Goal: Communication & Community: Answer question/provide support

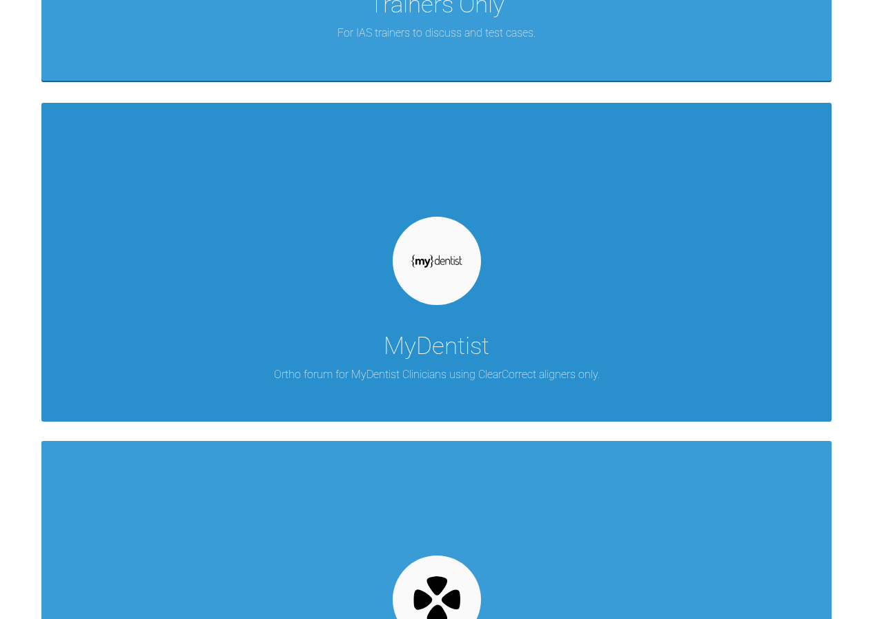
click at [479, 282] on div "MyDentist Ortho forum for MyDentist Clinicians using ClearCorrect aligners only." at bounding box center [436, 262] width 790 height 319
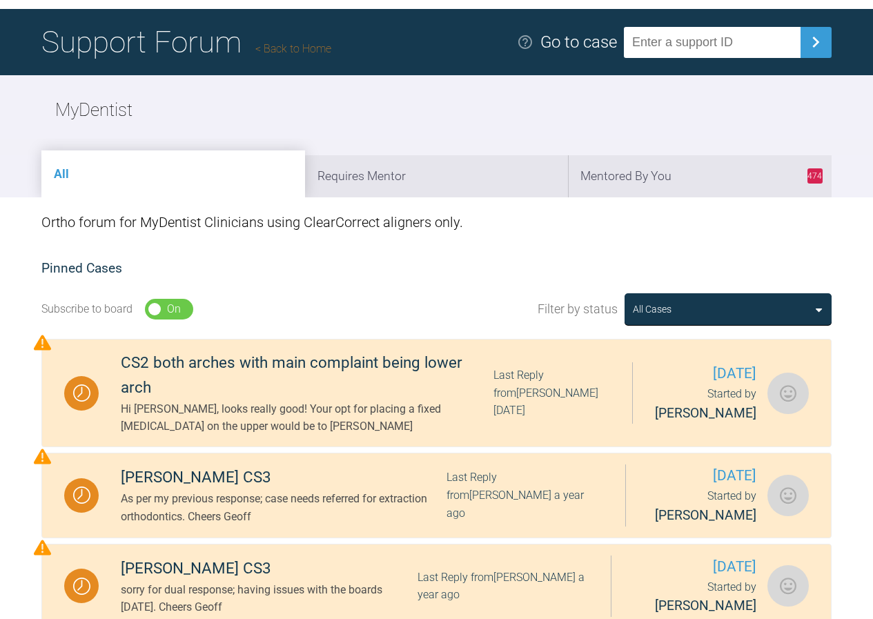
scroll to position [69, 0]
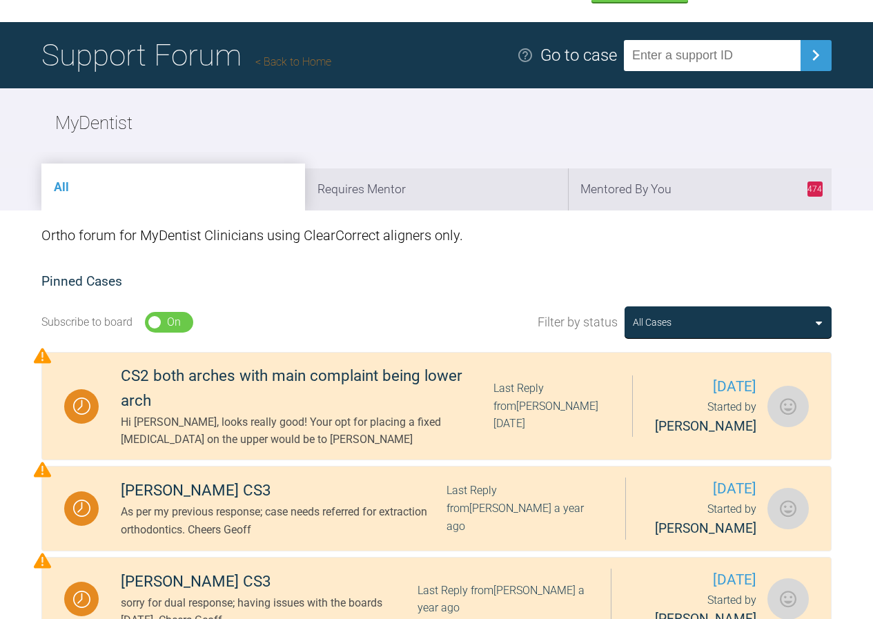
click at [304, 61] on link "Back to Home" at bounding box center [293, 61] width 76 height 13
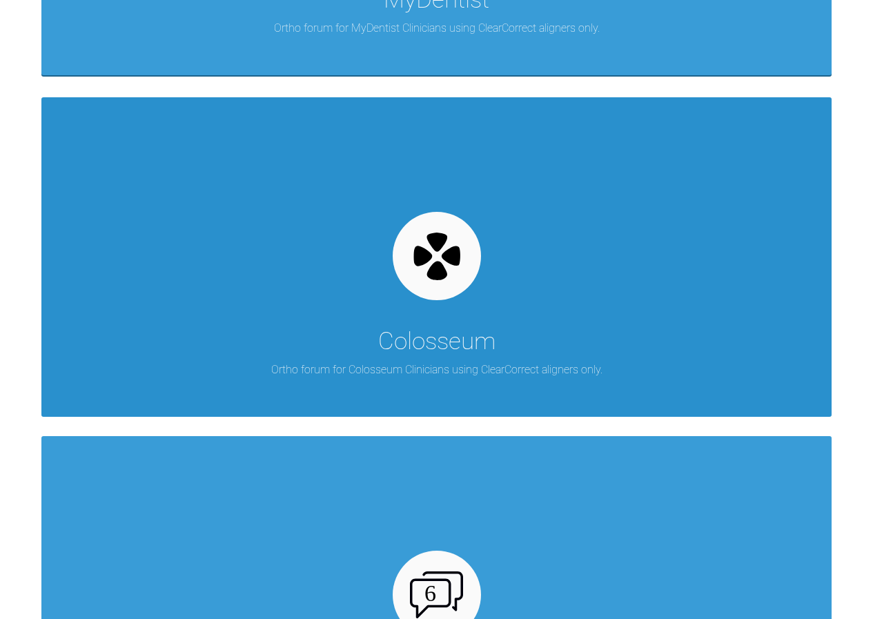
click at [473, 330] on div "Colosseum" at bounding box center [436, 341] width 117 height 39
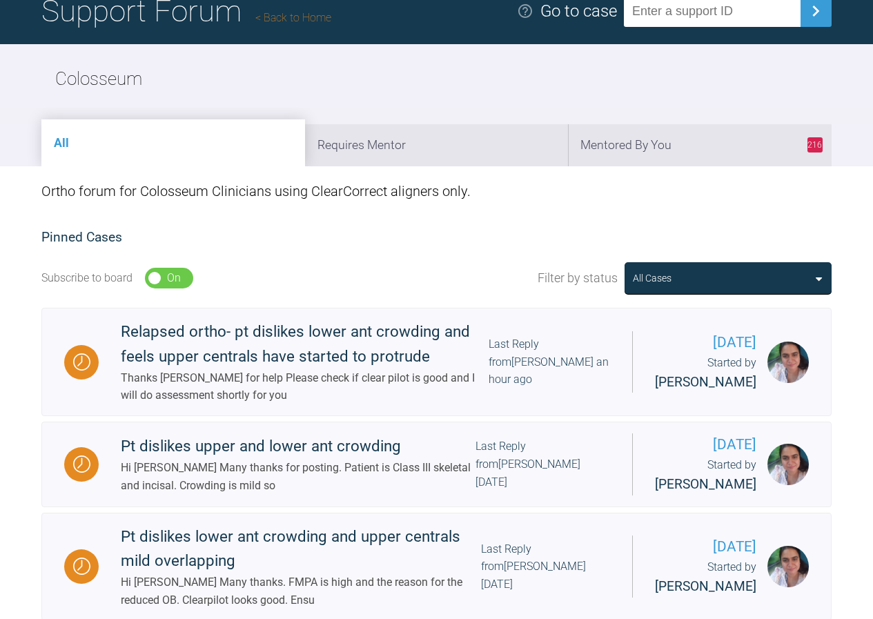
scroll to position [138, 0]
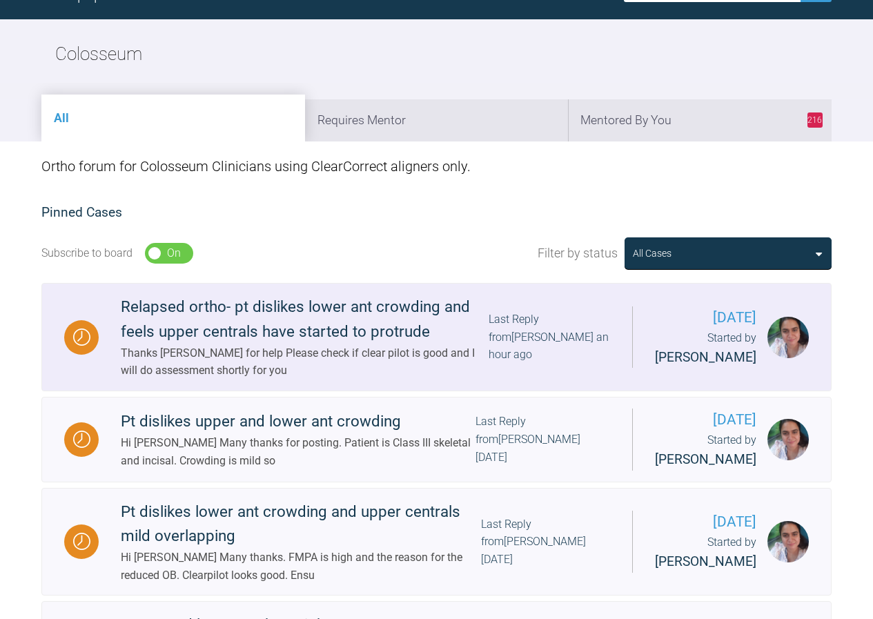
click at [317, 344] on div "Relapsed ortho- pt dislikes lower ant crowding and feels upper centrals have st…" at bounding box center [305, 320] width 368 height 50
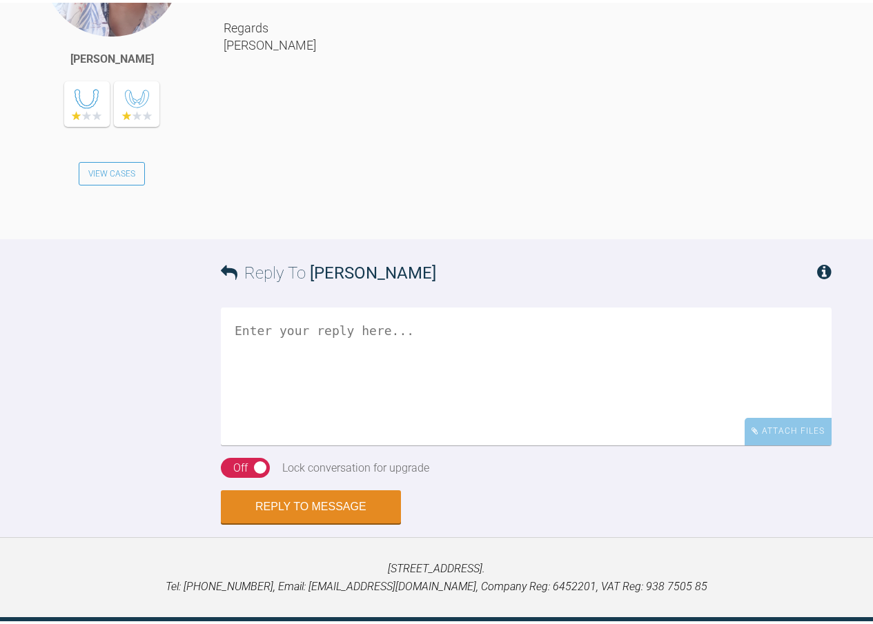
scroll to position [2533, 0]
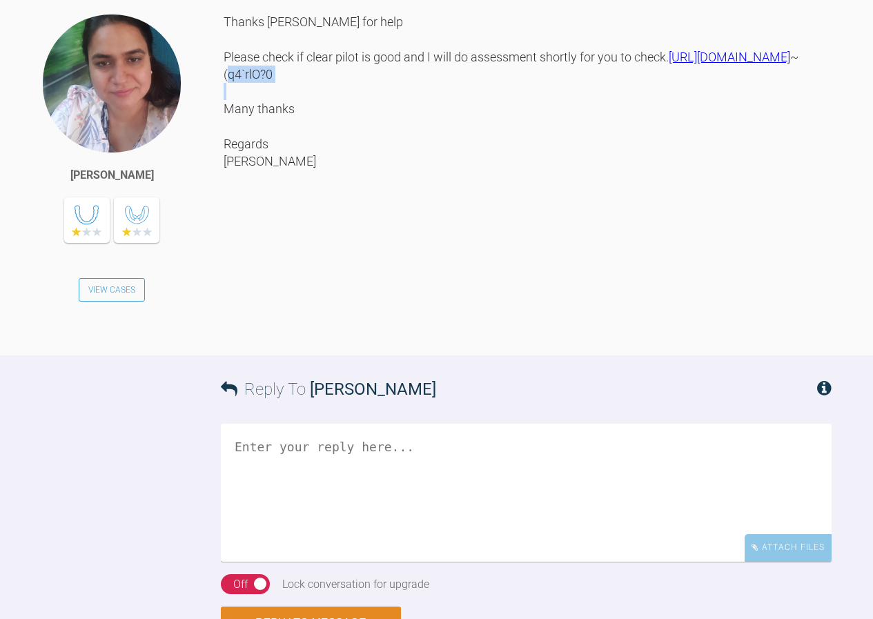
drag, startPoint x: 224, startPoint y: 277, endPoint x: 313, endPoint y: 281, distance: 88.4
click at [313, 281] on div "Thanks [PERSON_NAME] for help Please check if clear pilot is good and I will do…" at bounding box center [528, 173] width 608 height 321
copy div "~(q4`rlO?0"
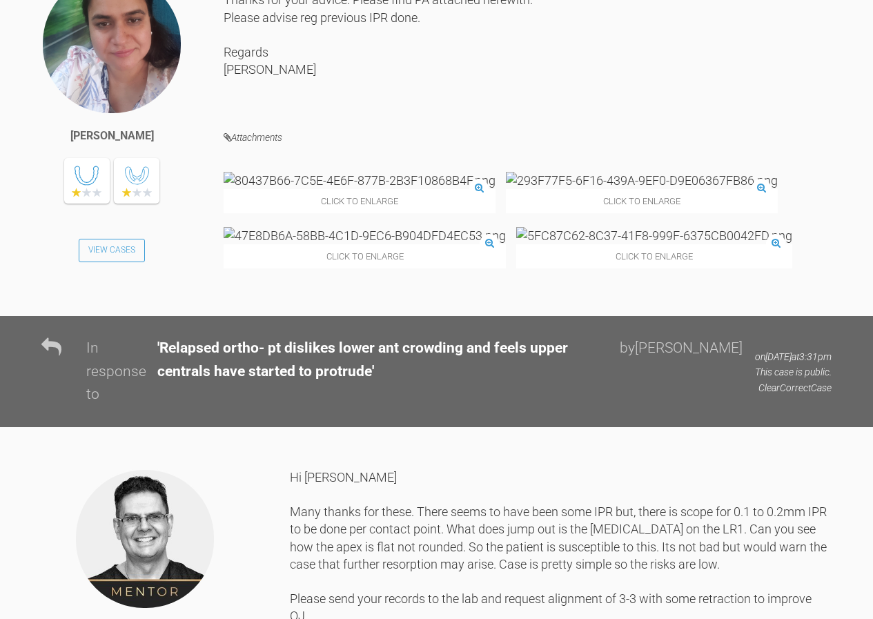
scroll to position [1863, 0]
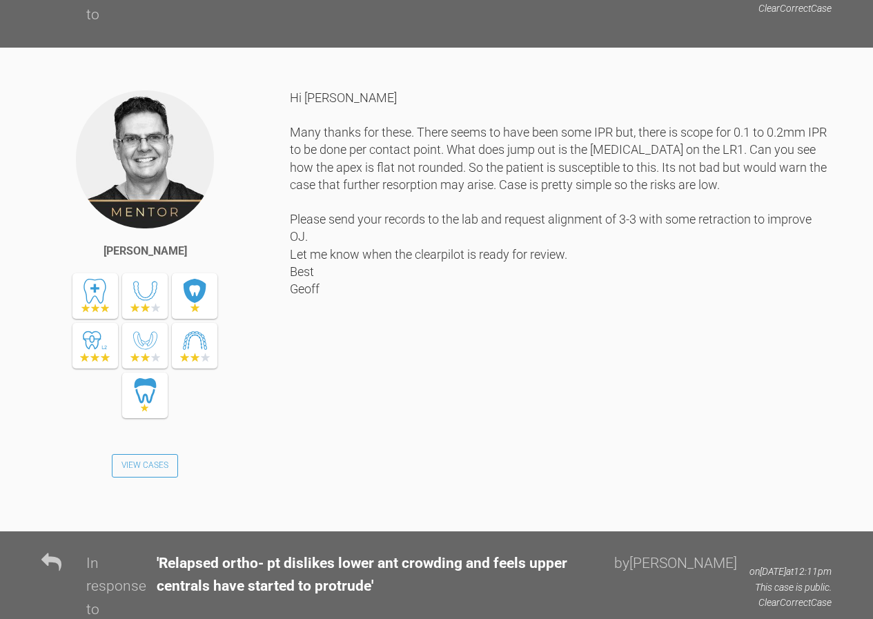
drag, startPoint x: 872, startPoint y: 409, endPoint x: 847, endPoint y: 577, distance: 170.2
click at [847, 531] on div "[PERSON_NAME] View Cases Hi [PERSON_NAME] Many thanks for these. There seems to…" at bounding box center [436, 310] width 873 height 442
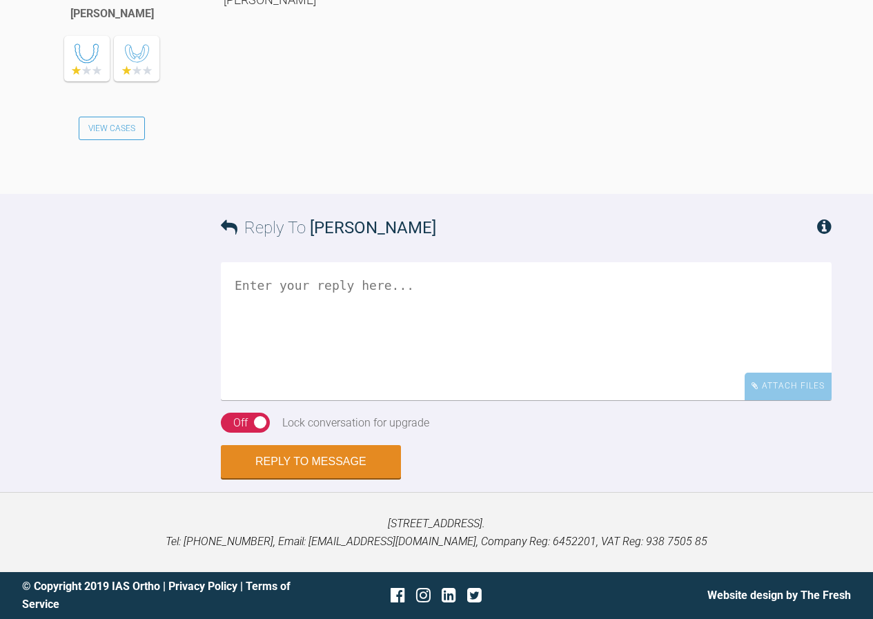
scroll to position [2808, 0]
click at [317, 294] on textarea at bounding box center [526, 331] width 611 height 138
drag, startPoint x: 479, startPoint y: 324, endPoint x: 522, endPoint y: 325, distance: 42.8
click at [522, 325] on textarea "Hi [PERSON_NAME] Many thanks. Clearpilot looks good. Please proceed Cheers Geoff" at bounding box center [526, 331] width 611 height 138
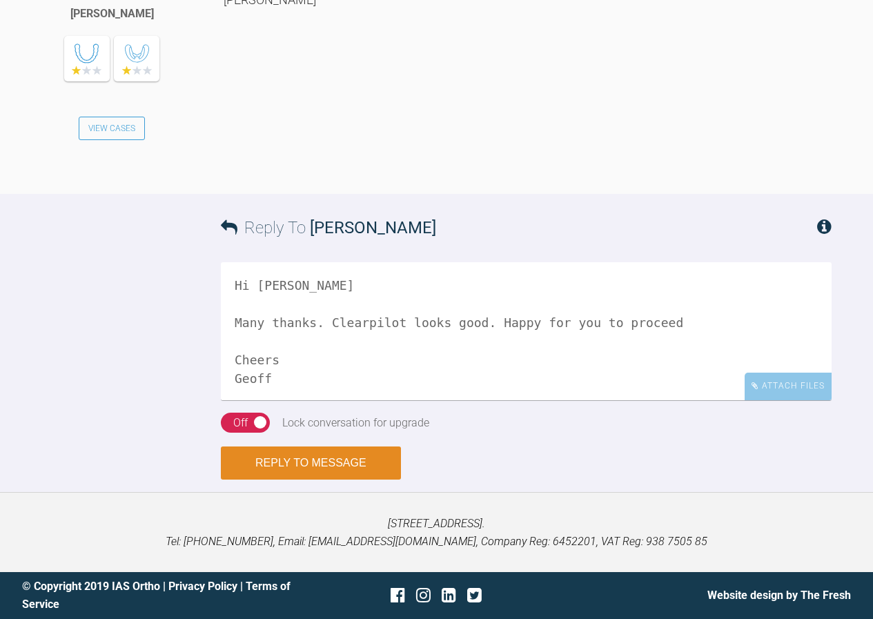
type textarea "Hi [PERSON_NAME] Many thanks. Clearpilot looks good. Happy for you to proceed C…"
click at [275, 461] on button "Reply to Message" at bounding box center [311, 462] width 180 height 33
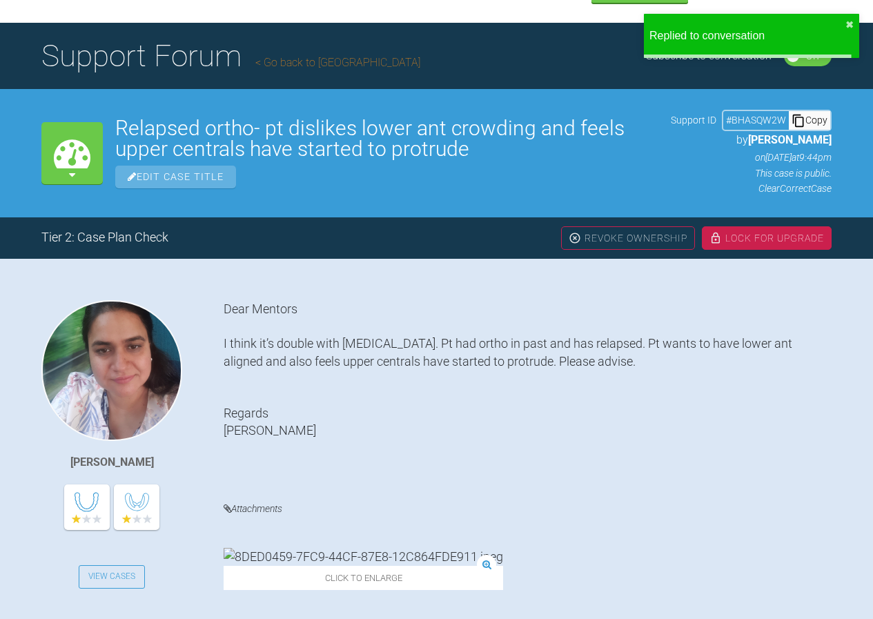
scroll to position [0, 0]
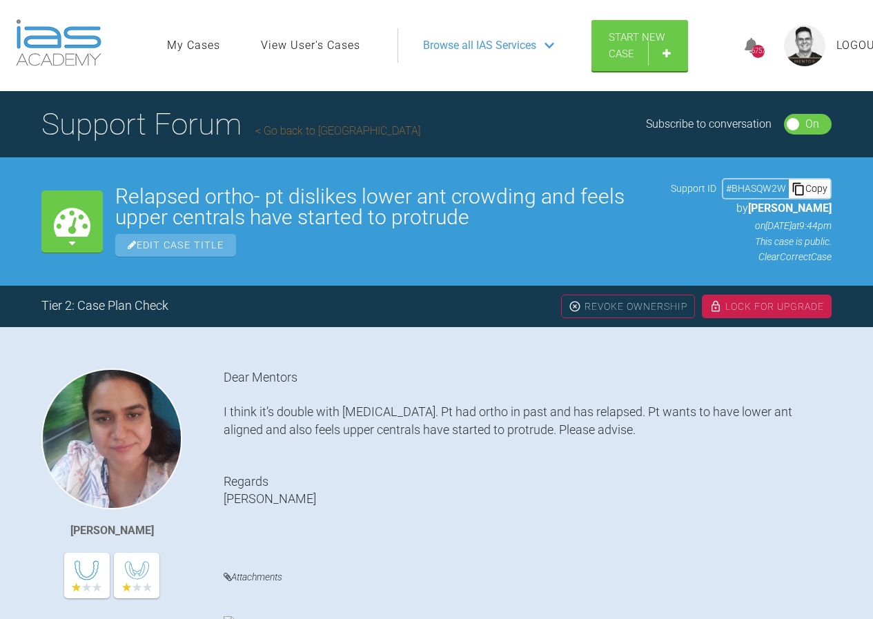
click at [739, 307] on div "Lock For Upgrade" at bounding box center [767, 306] width 130 height 23
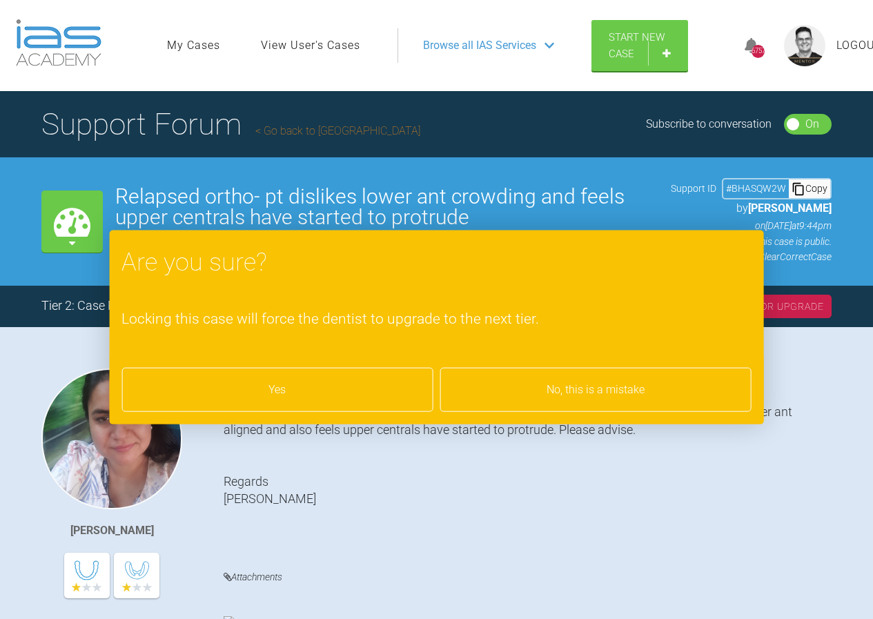
click at [284, 386] on div "Yes" at bounding box center [276, 390] width 311 height 44
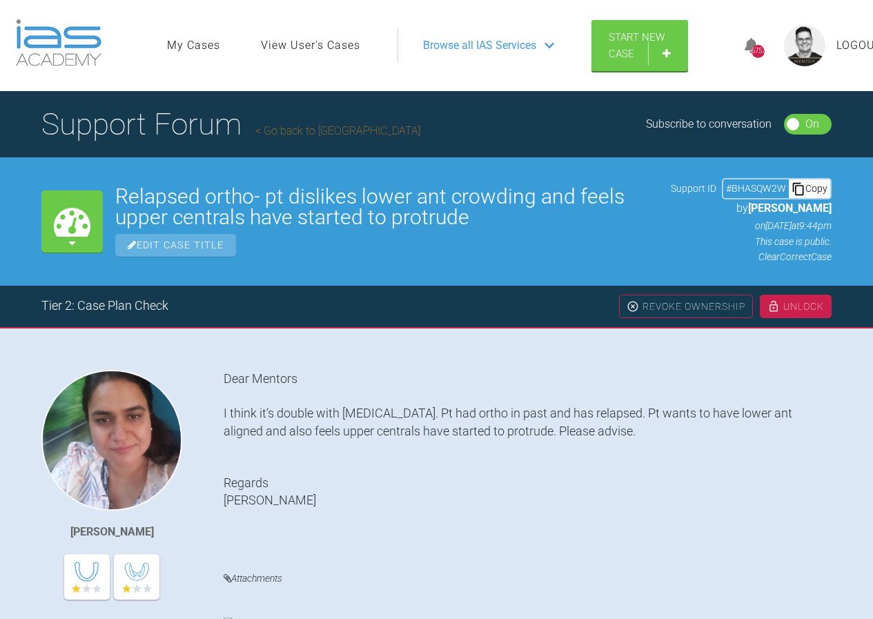
click at [285, 128] on link "Go back to [GEOGRAPHIC_DATA]" at bounding box center [337, 130] width 165 height 13
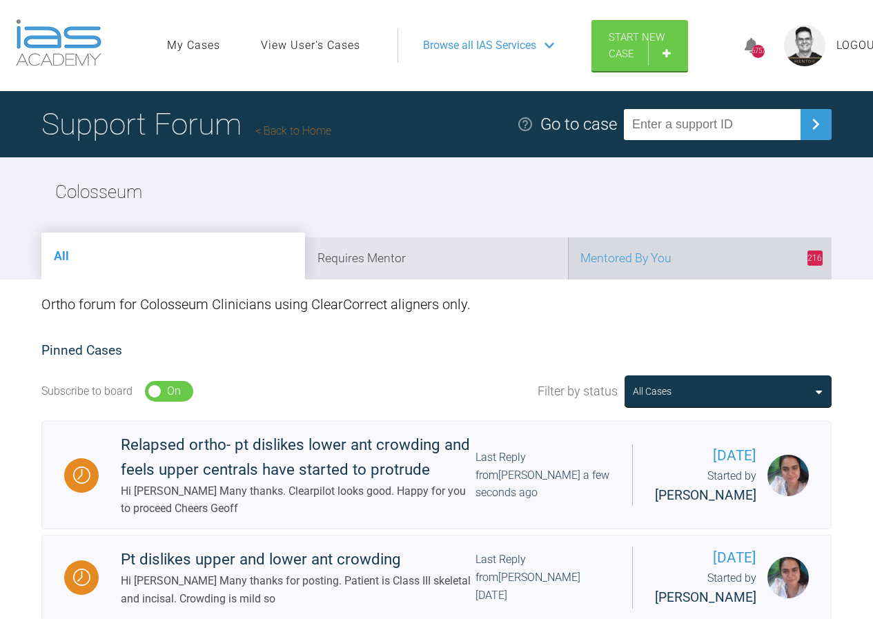
click at [651, 274] on li "216 Mentored By You" at bounding box center [700, 258] width 264 height 42
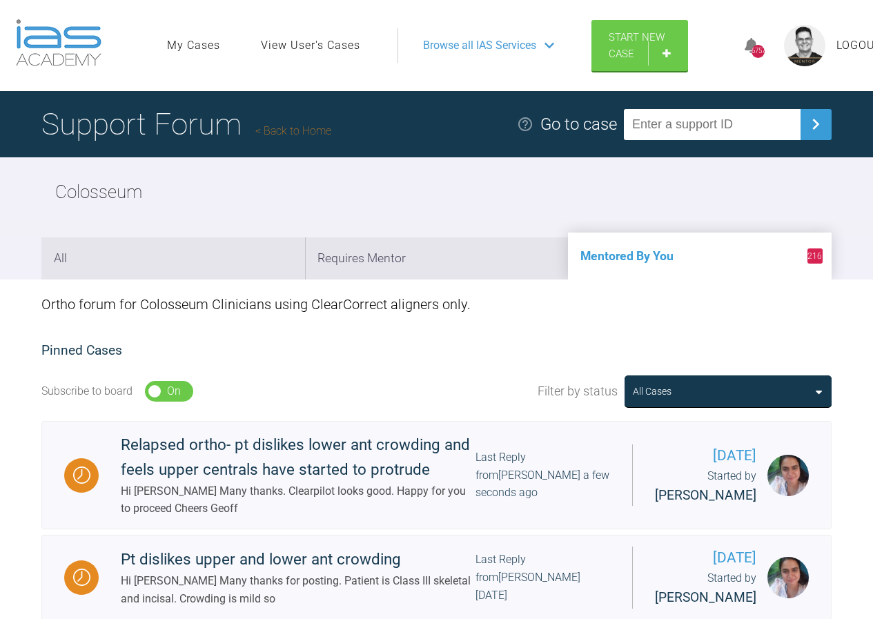
click at [297, 131] on link "Back to Home" at bounding box center [293, 130] width 76 height 13
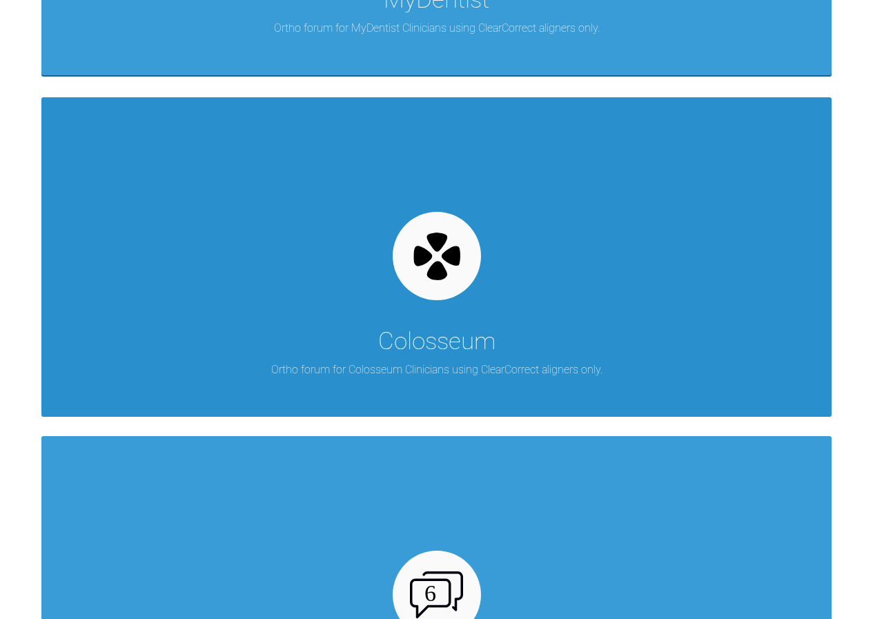
click at [566, 299] on div "Colosseum Ortho forum for Colosseum Clinicians using ClearCorrect aligners only." at bounding box center [436, 256] width 790 height 319
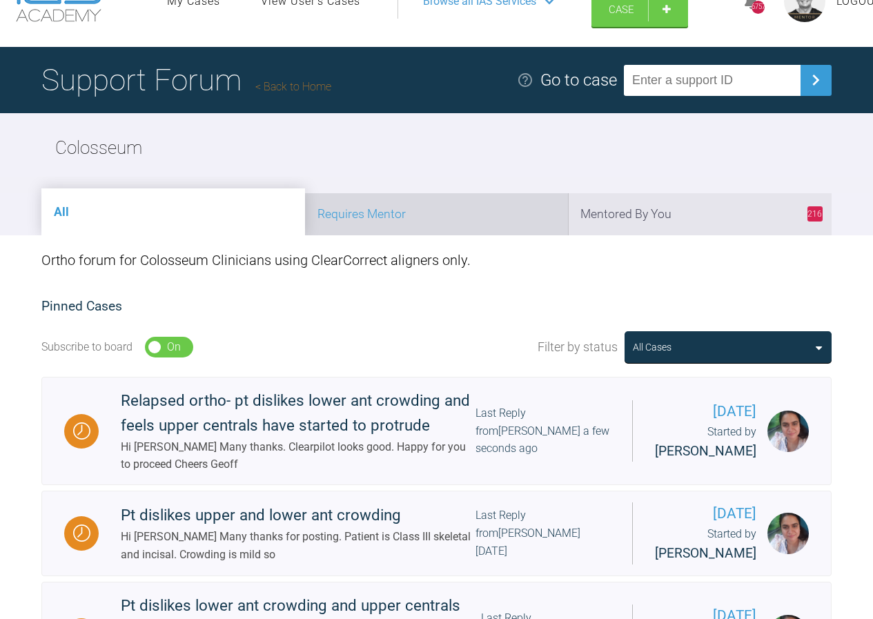
scroll to position [69, 0]
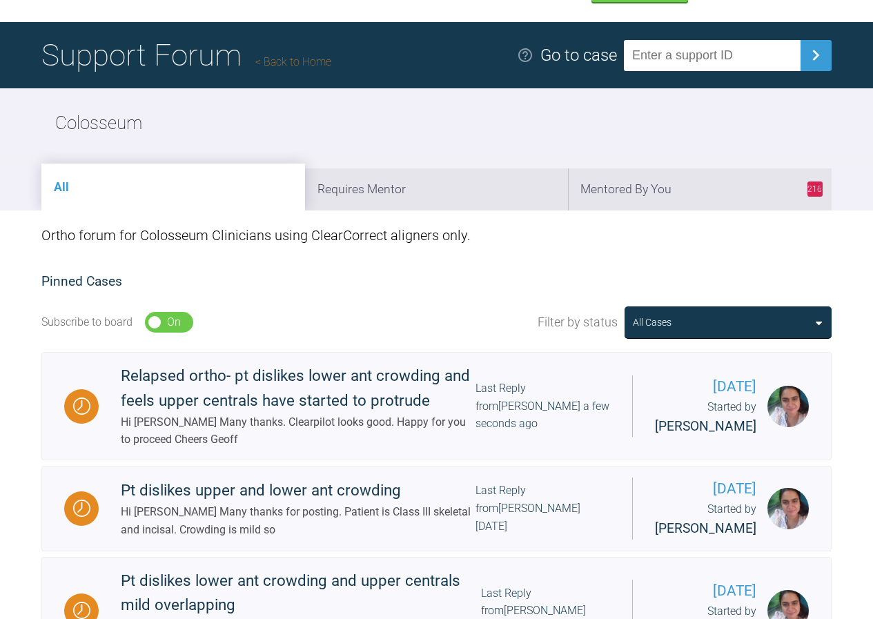
click at [299, 57] on link "Back to Home" at bounding box center [293, 61] width 76 height 13
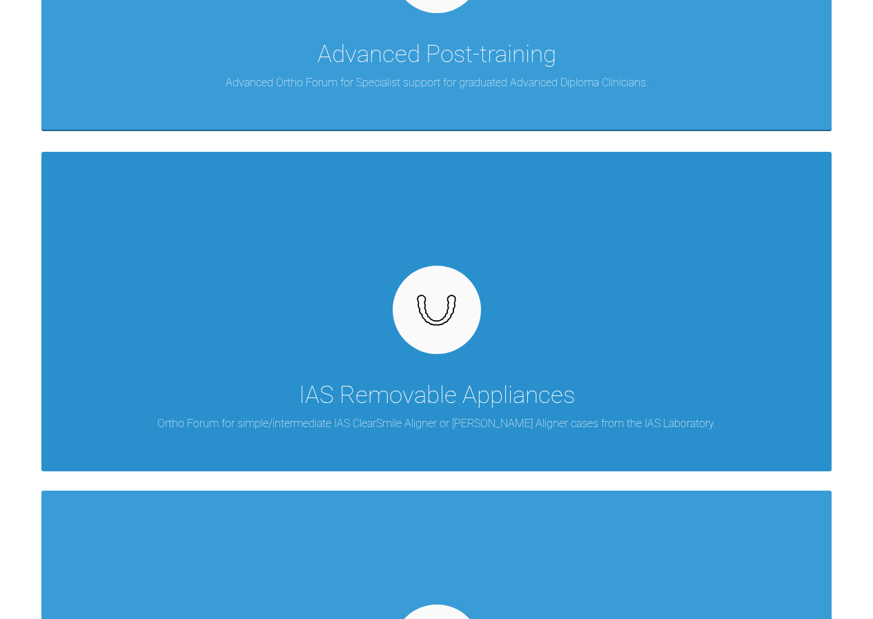
click at [458, 324] on img at bounding box center [436, 310] width 53 height 40
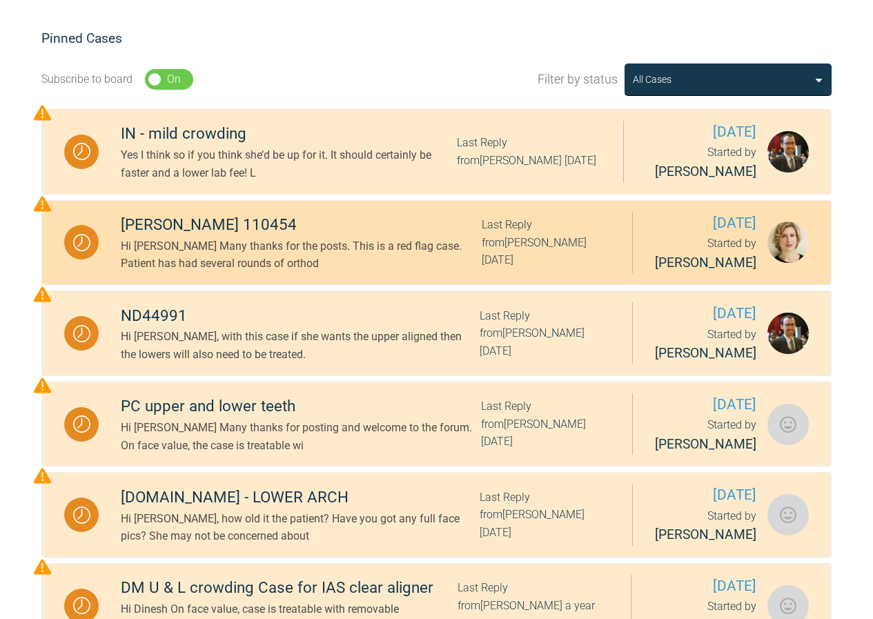
scroll to position [207, 0]
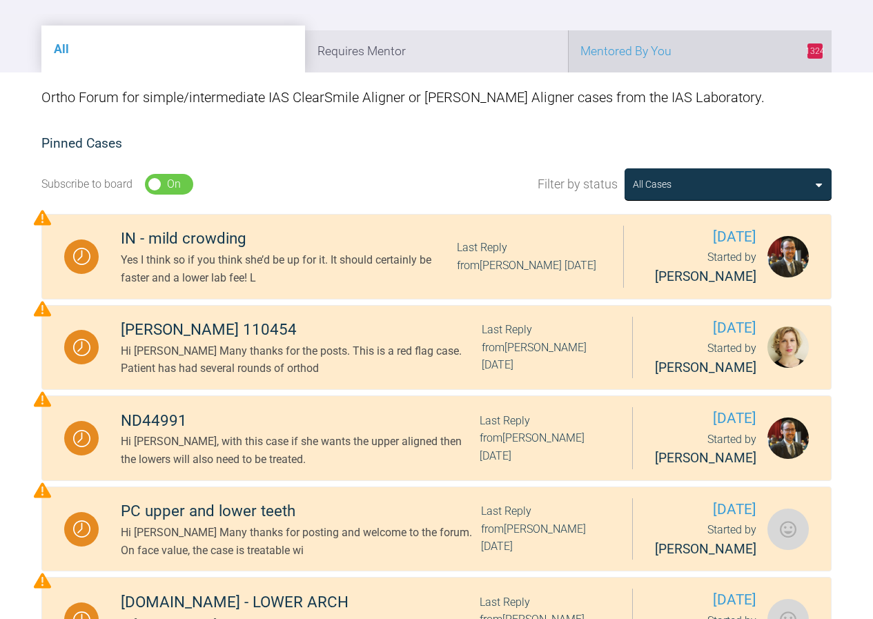
click at [628, 57] on li "1324 Mentored By You" at bounding box center [700, 51] width 264 height 42
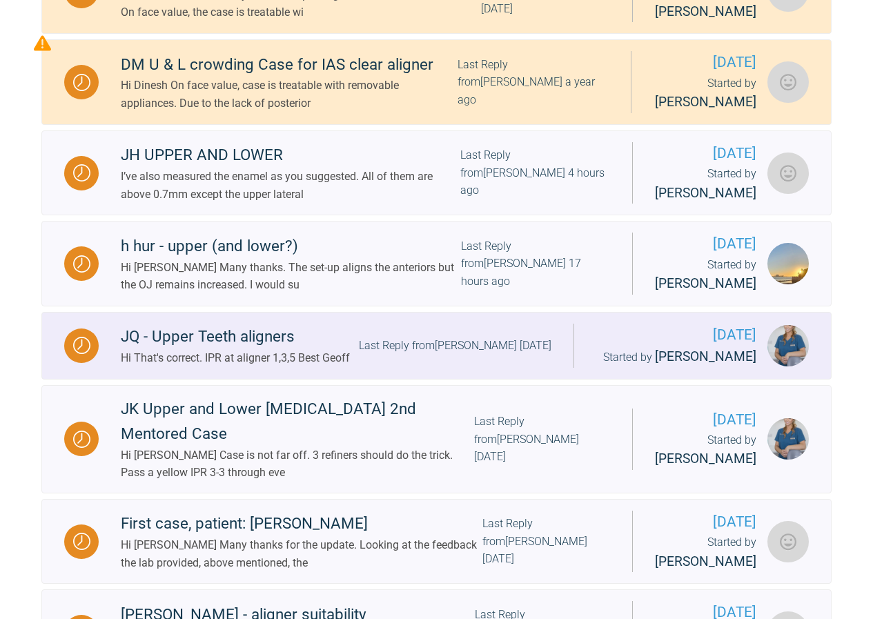
scroll to position [414, 0]
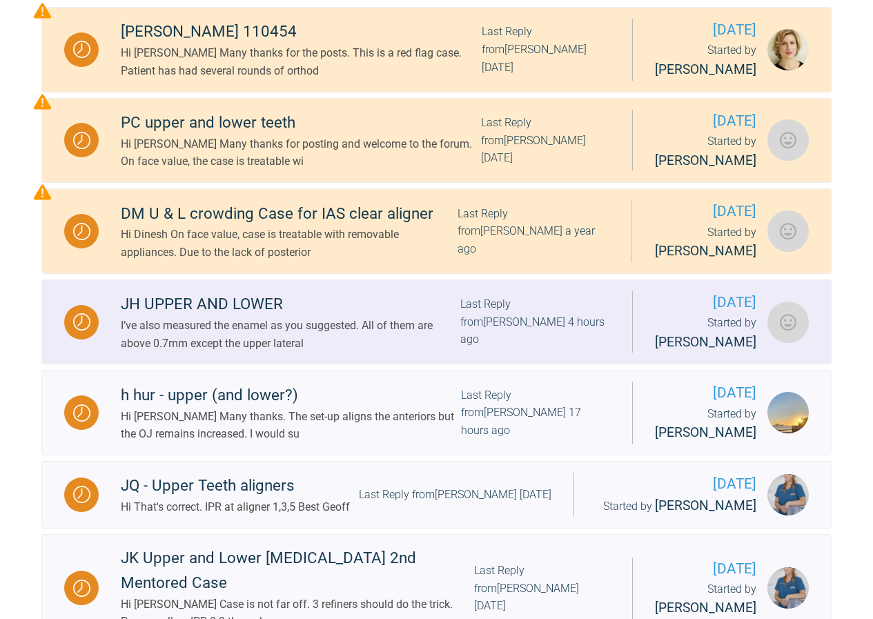
click at [256, 352] on div "I’ve also measured the enamel as you suggested. All of them are above 0.7mm exc…" at bounding box center [290, 334] width 339 height 35
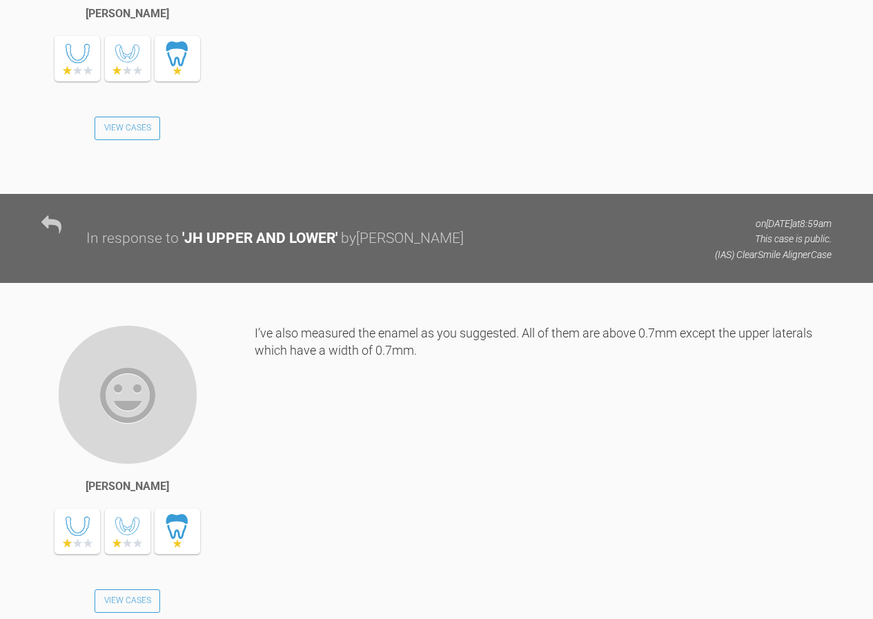
scroll to position [3429, 0]
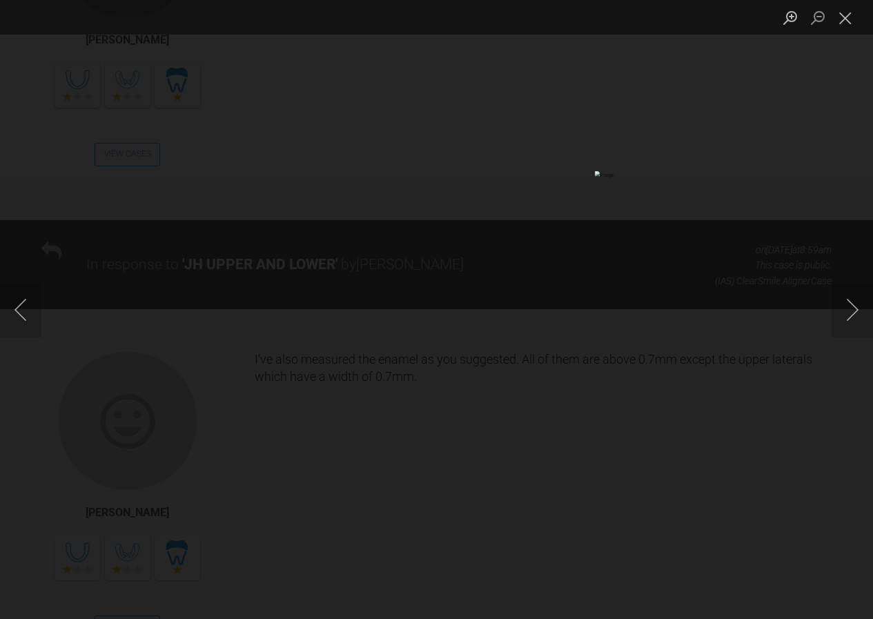
click at [845, 19] on button "Close lightbox" at bounding box center [845, 18] width 28 height 24
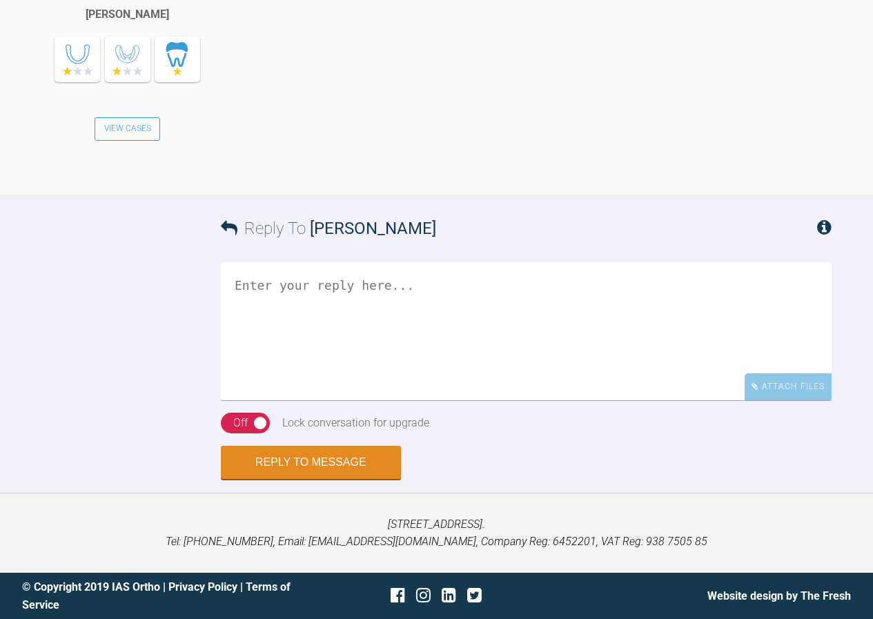
scroll to position [4257, 0]
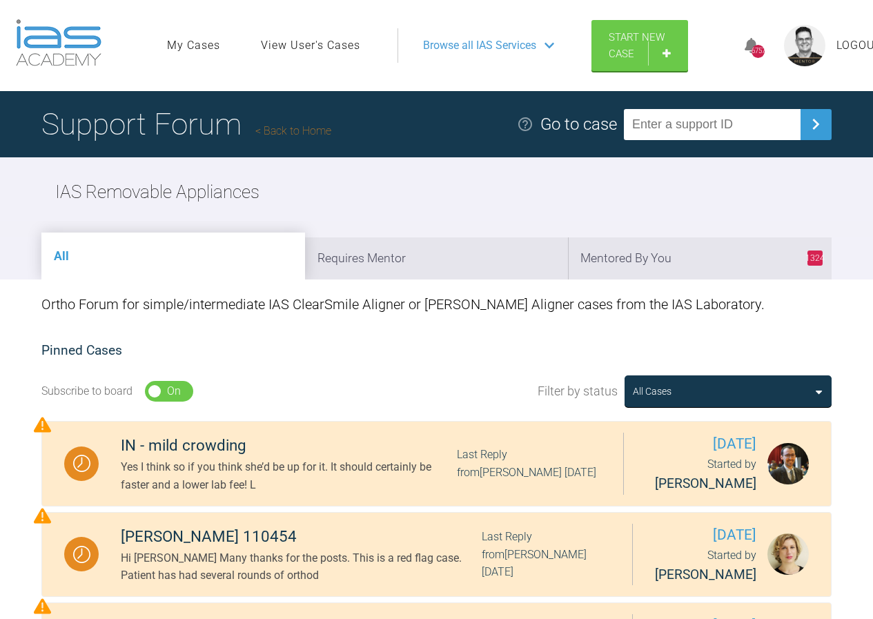
click at [293, 128] on link "Back to Home" at bounding box center [293, 130] width 76 height 13
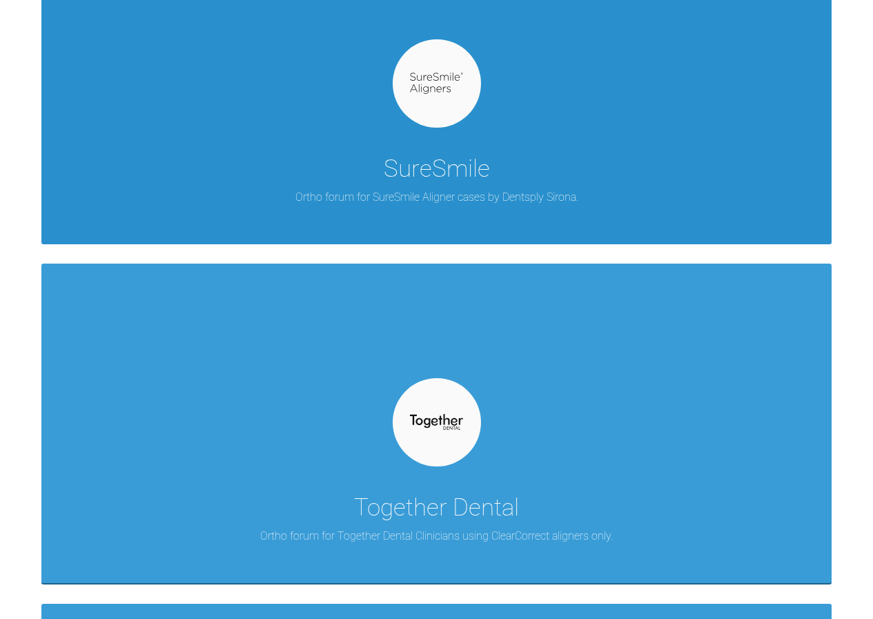
click at [371, 179] on div "SureSmile Ortho forum for SureSmile Aligner cases by Dentsply Sirona." at bounding box center [436, 84] width 790 height 319
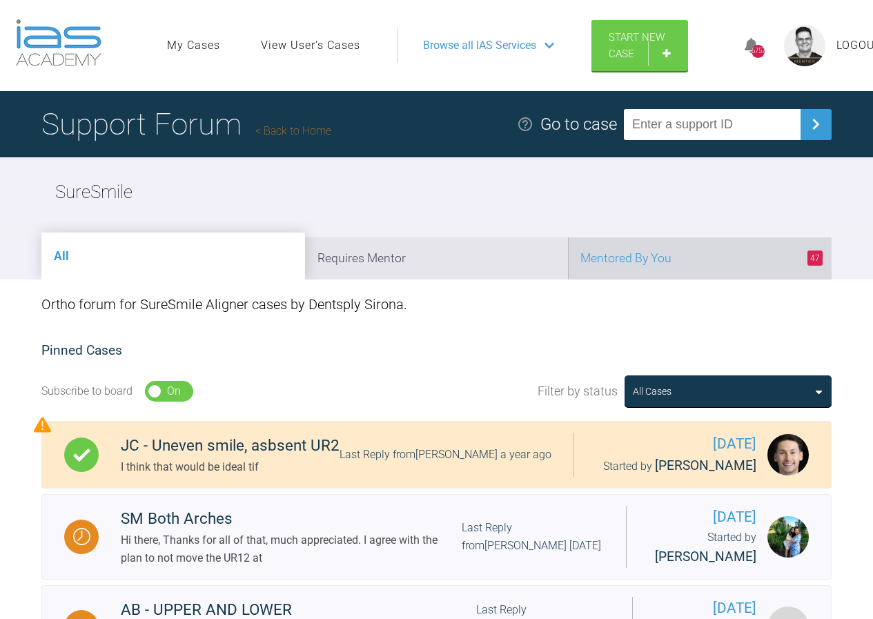
click at [617, 267] on li "47 Mentored By You" at bounding box center [700, 258] width 264 height 42
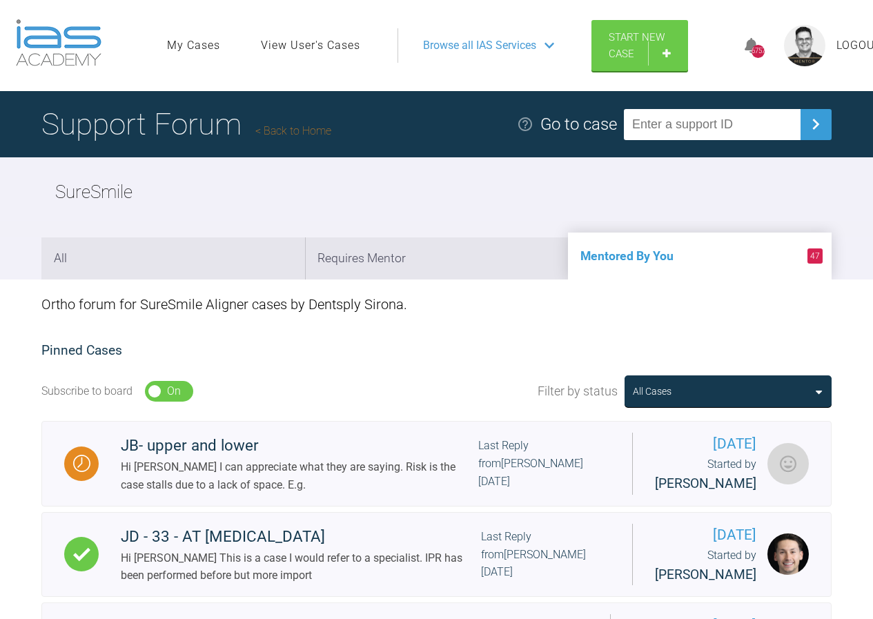
click at [315, 127] on link "Back to Home" at bounding box center [293, 130] width 76 height 13
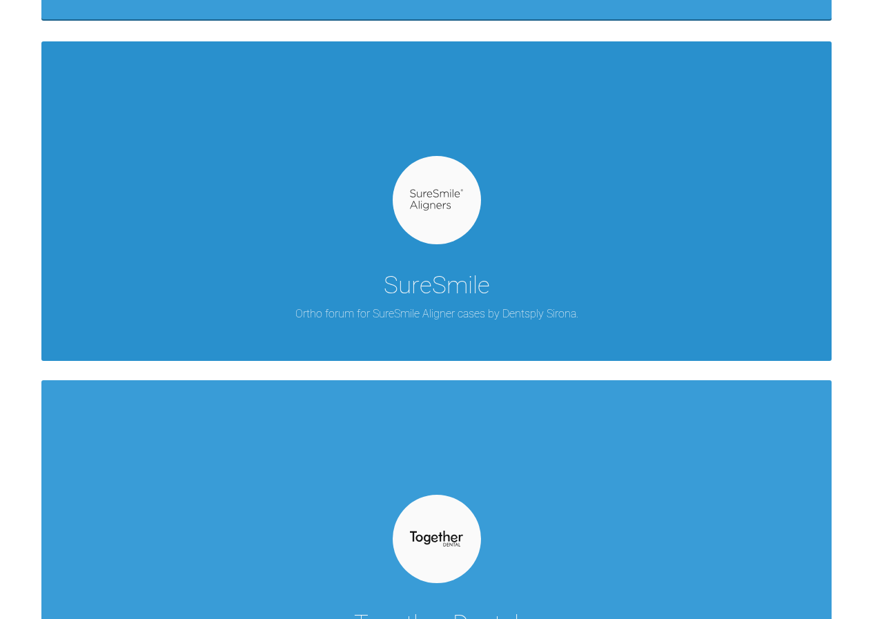
scroll to position [3794, 0]
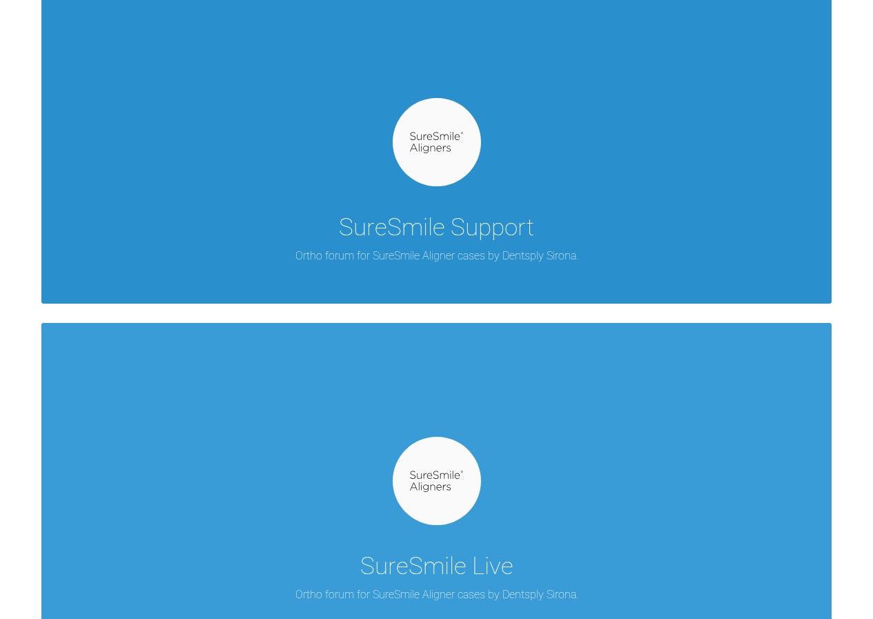
click at [448, 237] on div "SureSmile Support" at bounding box center [436, 227] width 195 height 39
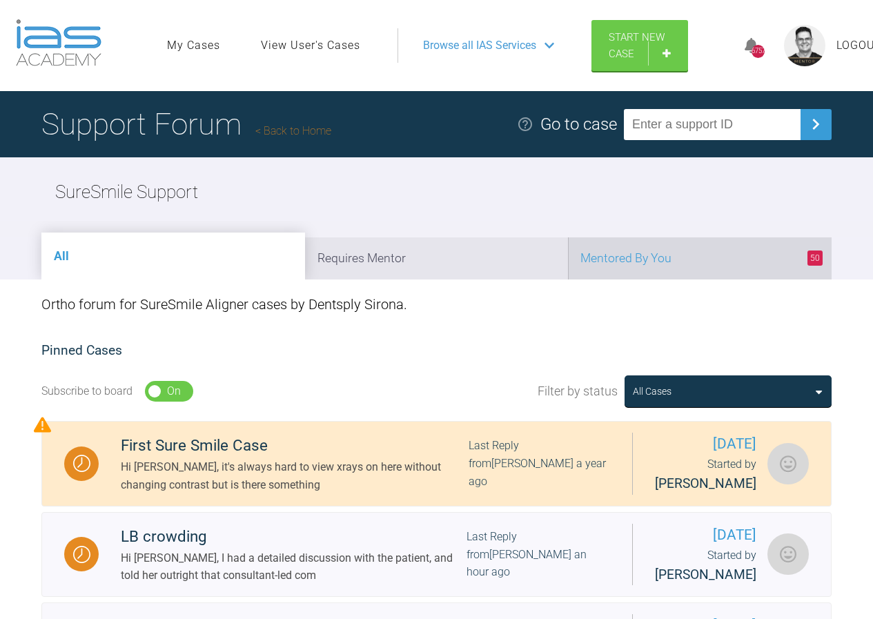
click at [626, 253] on li "50 Mentored By You" at bounding box center [700, 258] width 264 height 42
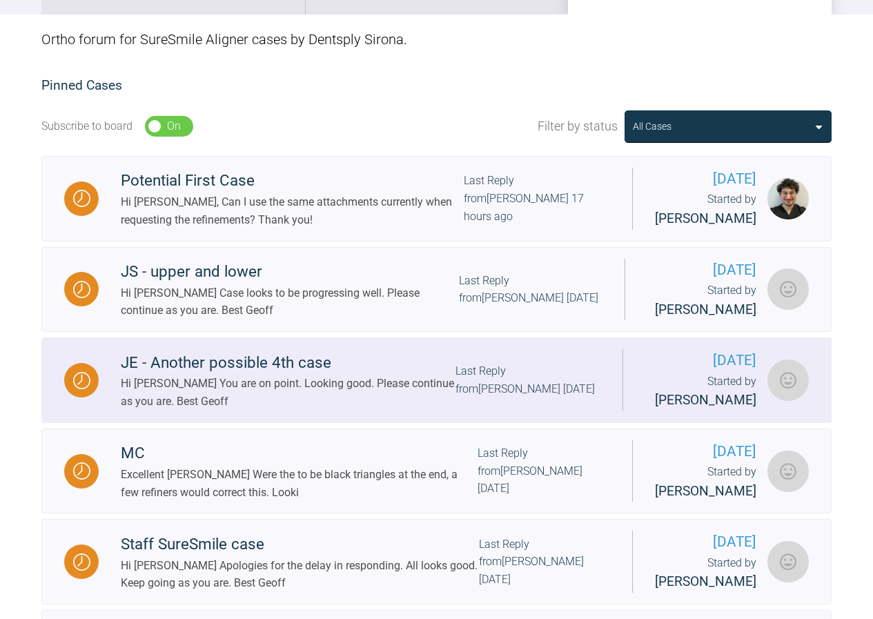
scroll to position [276, 0]
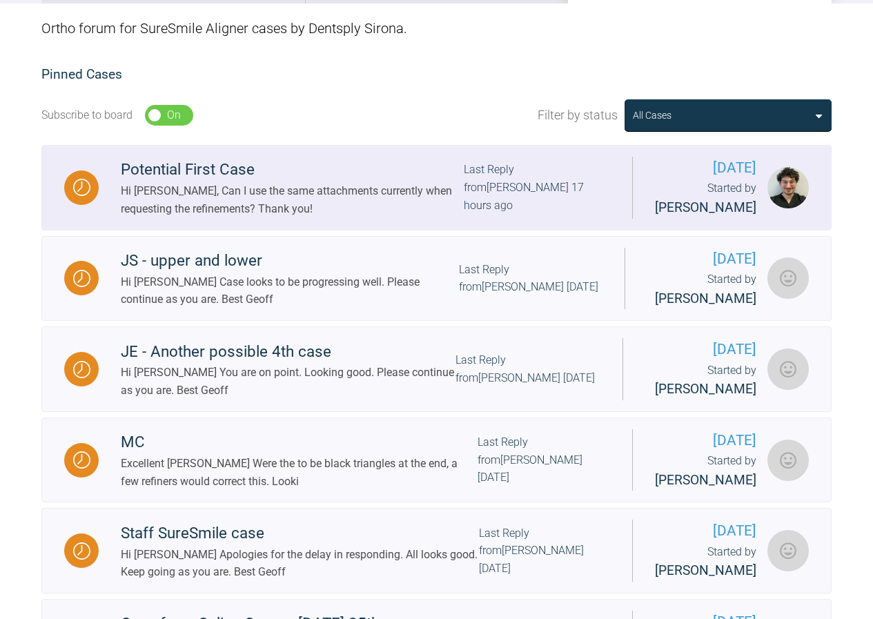
click at [267, 203] on div "Hi [PERSON_NAME], Can I use the same attachments currently when requesting the …" at bounding box center [292, 199] width 343 height 35
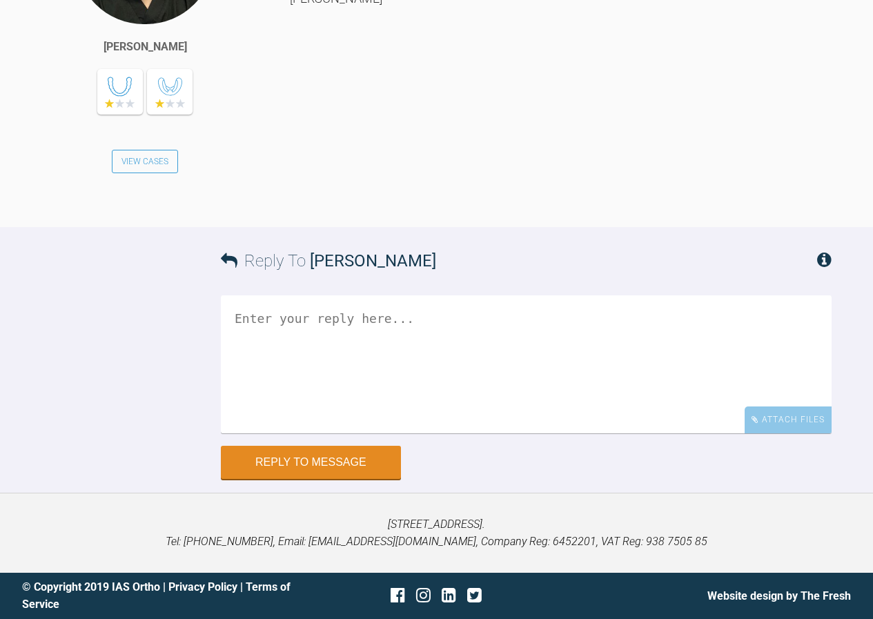
scroll to position [13983, 0]
click at [260, 433] on textarea at bounding box center [526, 364] width 611 height 138
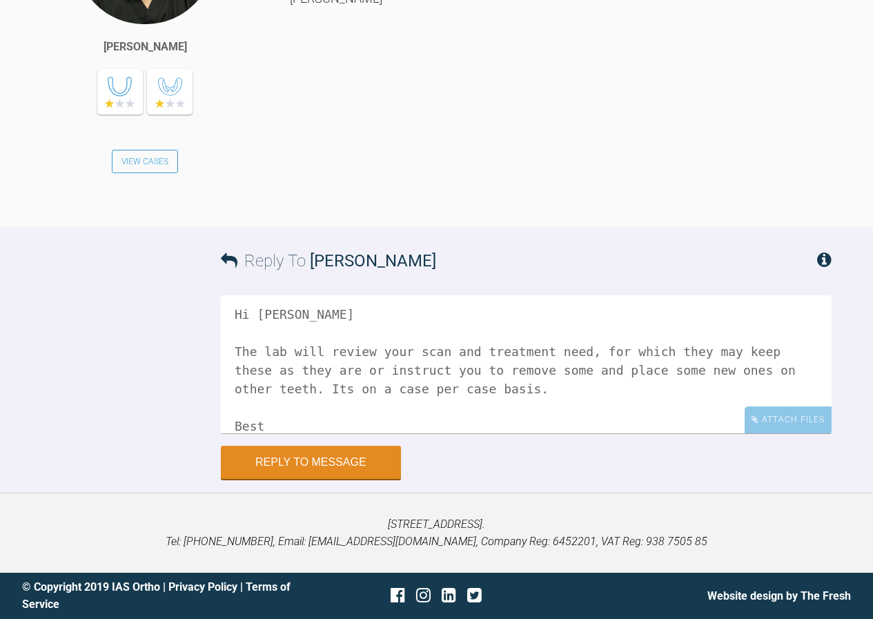
scroll to position [23, 0]
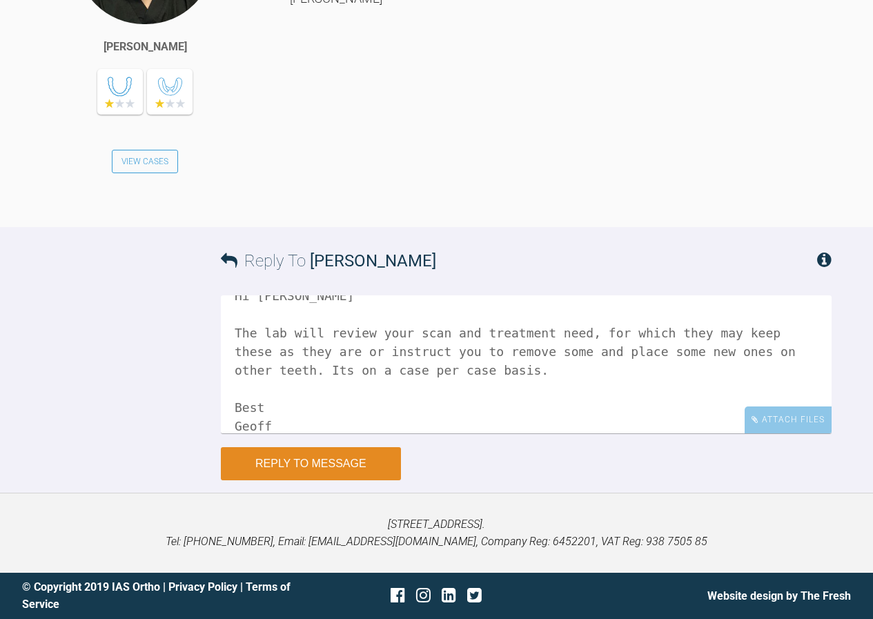
type textarea "Hi [PERSON_NAME] The lab will review your scan and treatment need, for which th…"
click at [348, 480] on button "Reply to Message" at bounding box center [311, 463] width 180 height 33
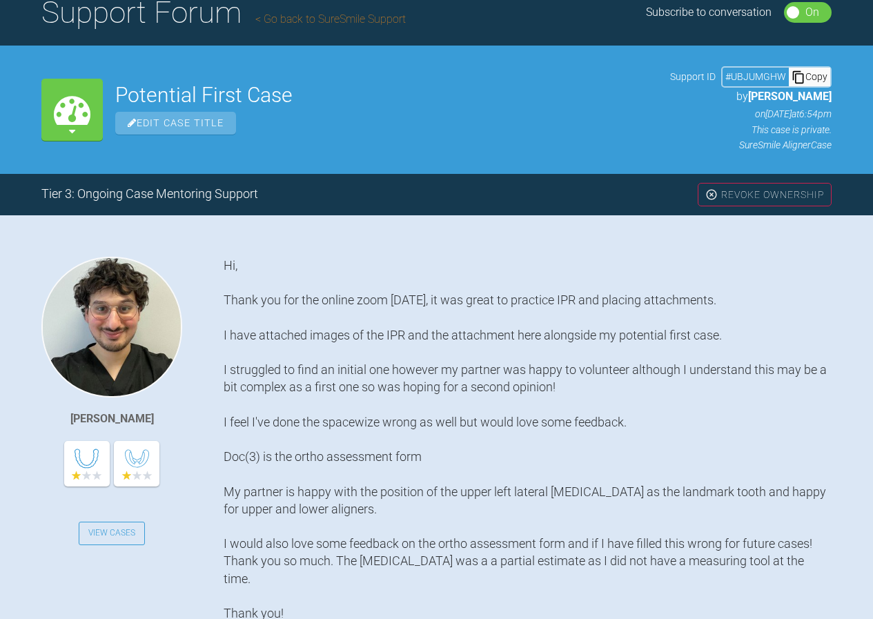
scroll to position [0, 0]
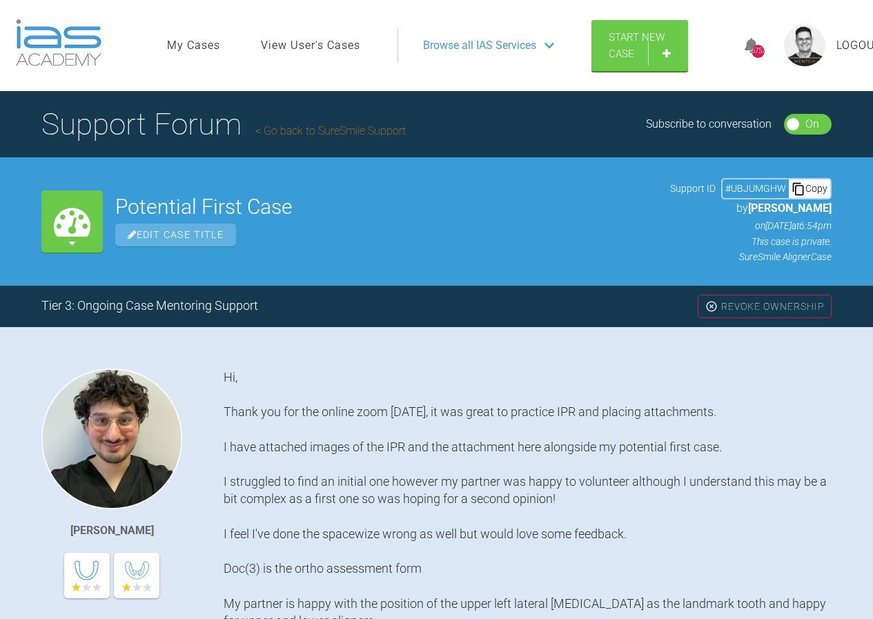
click at [309, 132] on link "Go back to SureSmile Support" at bounding box center [330, 130] width 150 height 13
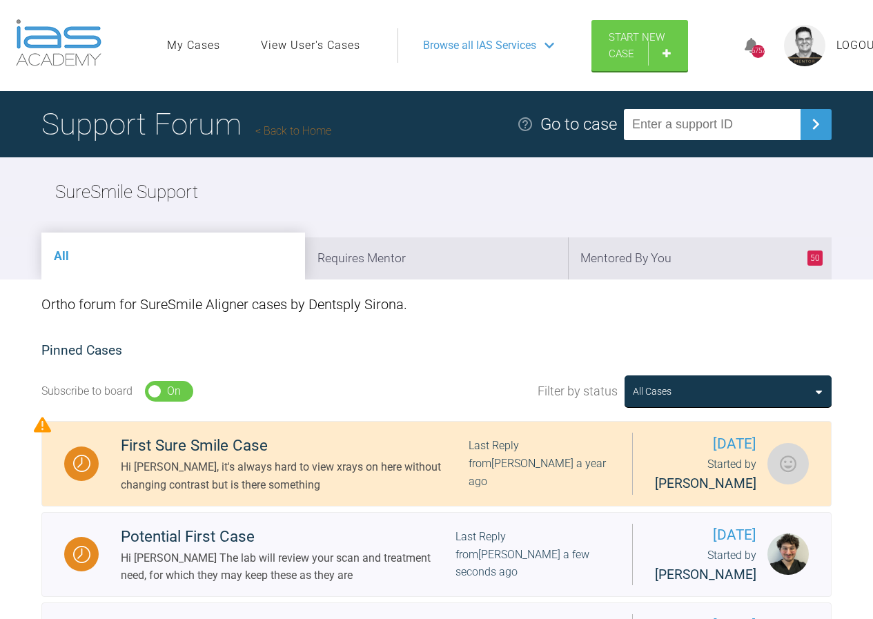
click at [289, 133] on link "Back to Home" at bounding box center [293, 130] width 76 height 13
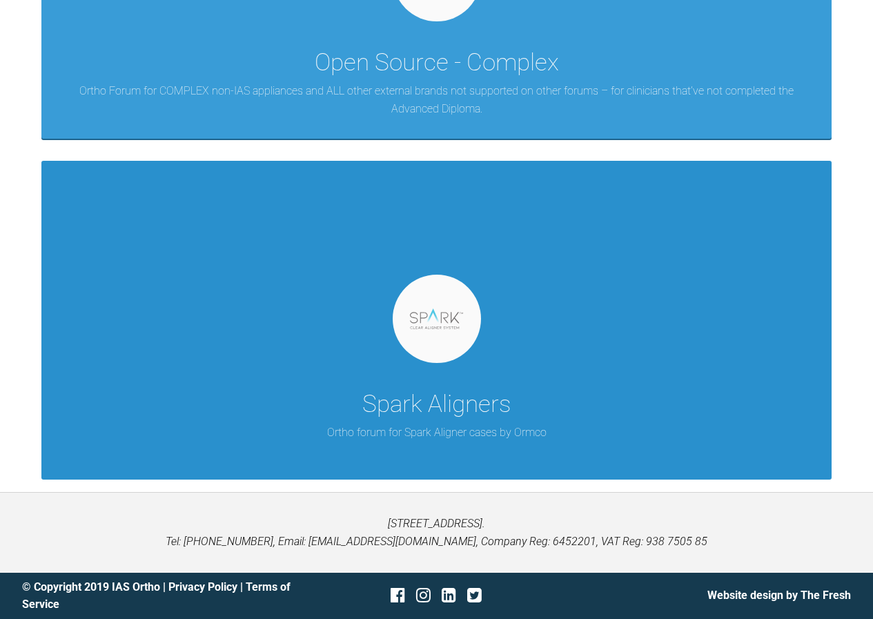
click at [519, 307] on div "Spark Aligners Ortho forum for Spark Aligner cases by [PERSON_NAME]" at bounding box center [436, 320] width 790 height 319
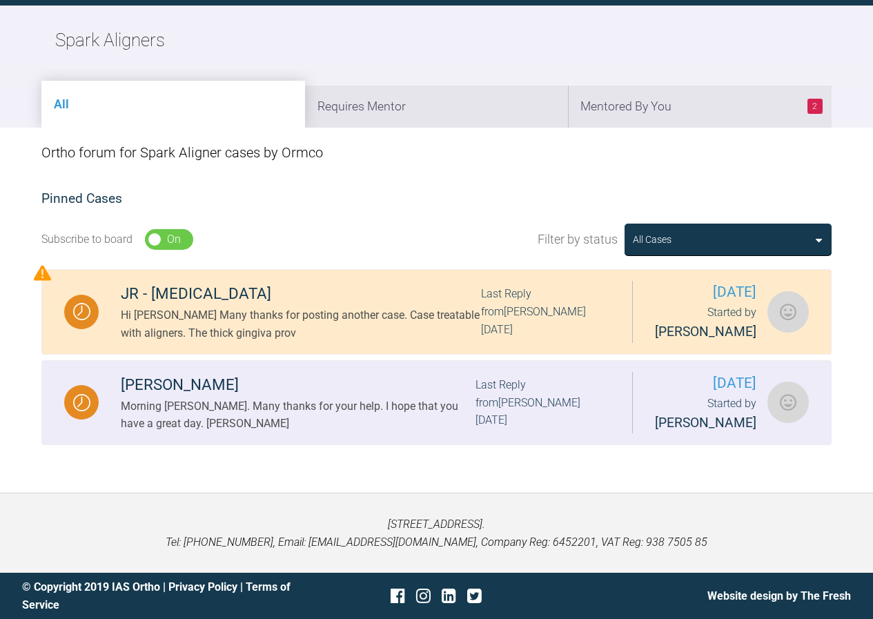
click at [367, 407] on div "Morning [PERSON_NAME]. Many thanks for your help. I hope that you have a great …" at bounding box center [298, 414] width 355 height 35
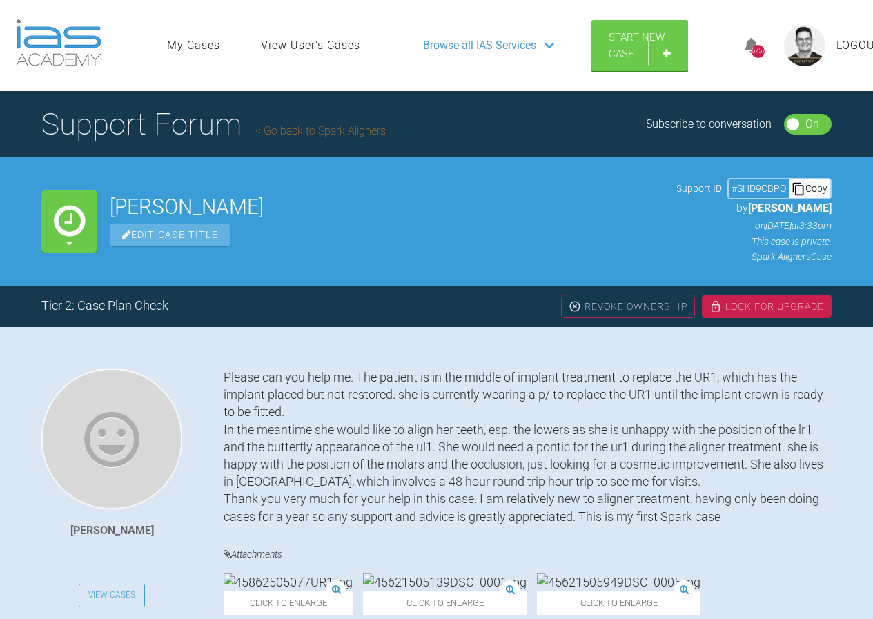
click at [847, 43] on span "Logout" at bounding box center [859, 46] width 46 height 18
